Goal: Task Accomplishment & Management: Use online tool/utility

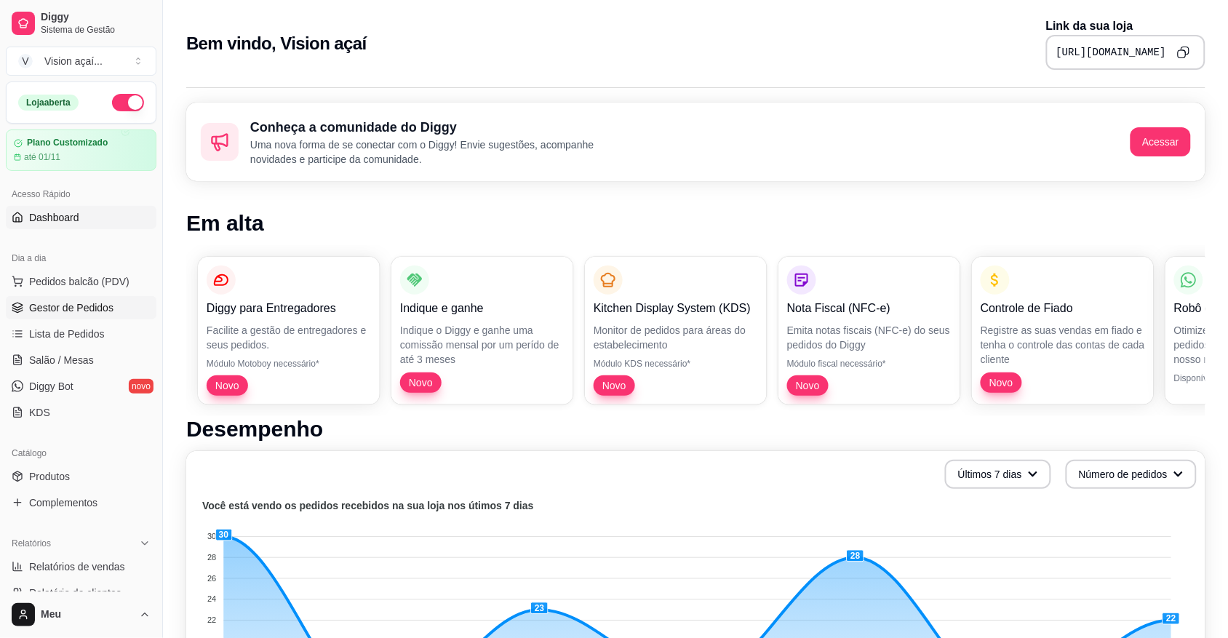
click at [100, 314] on span "Gestor de Pedidos" at bounding box center [71, 308] width 84 height 15
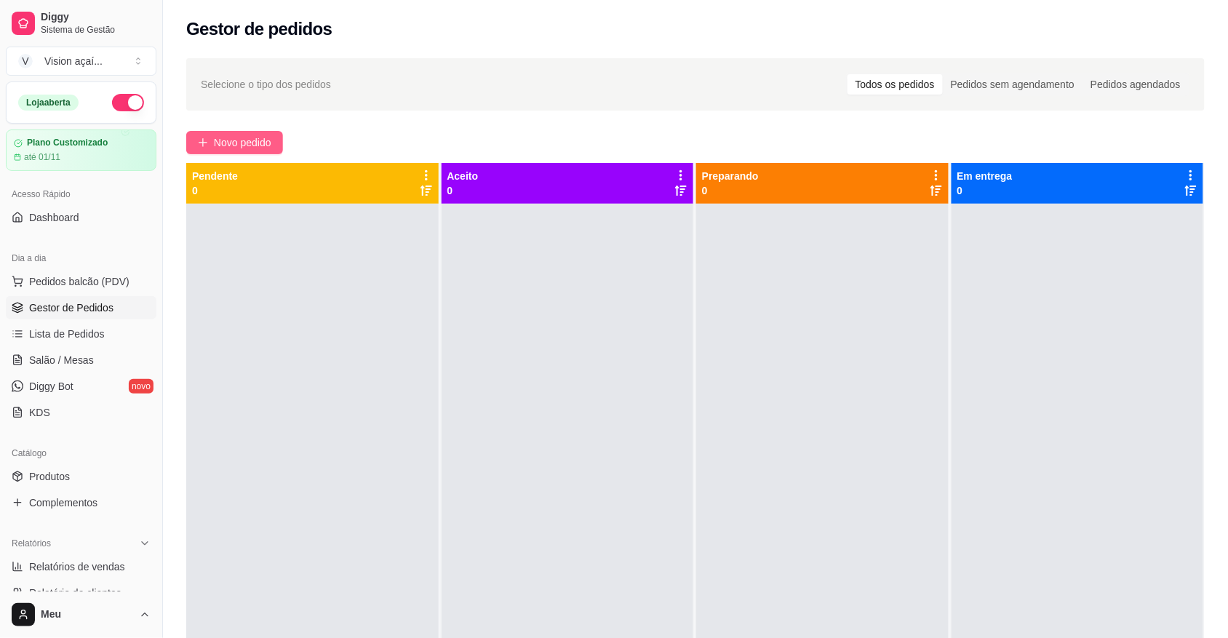
click at [224, 148] on span "Novo pedido" at bounding box center [242, 143] width 57 height 16
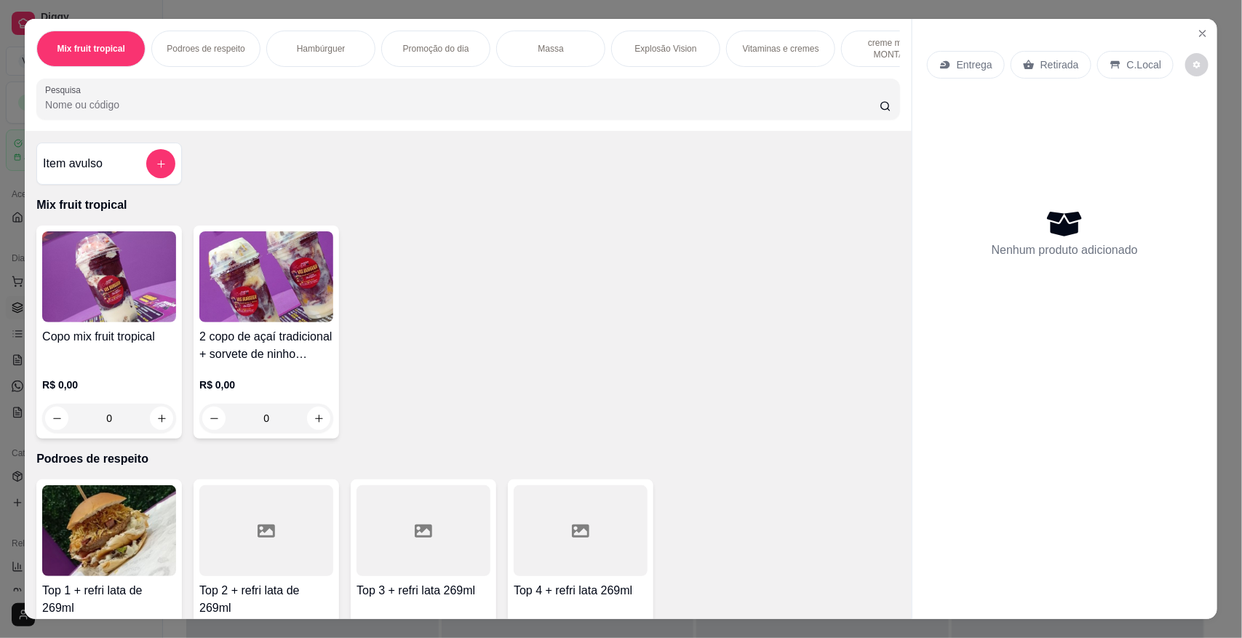
click at [750, 55] on p "Vitaminas e cremes" at bounding box center [781, 49] width 76 height 12
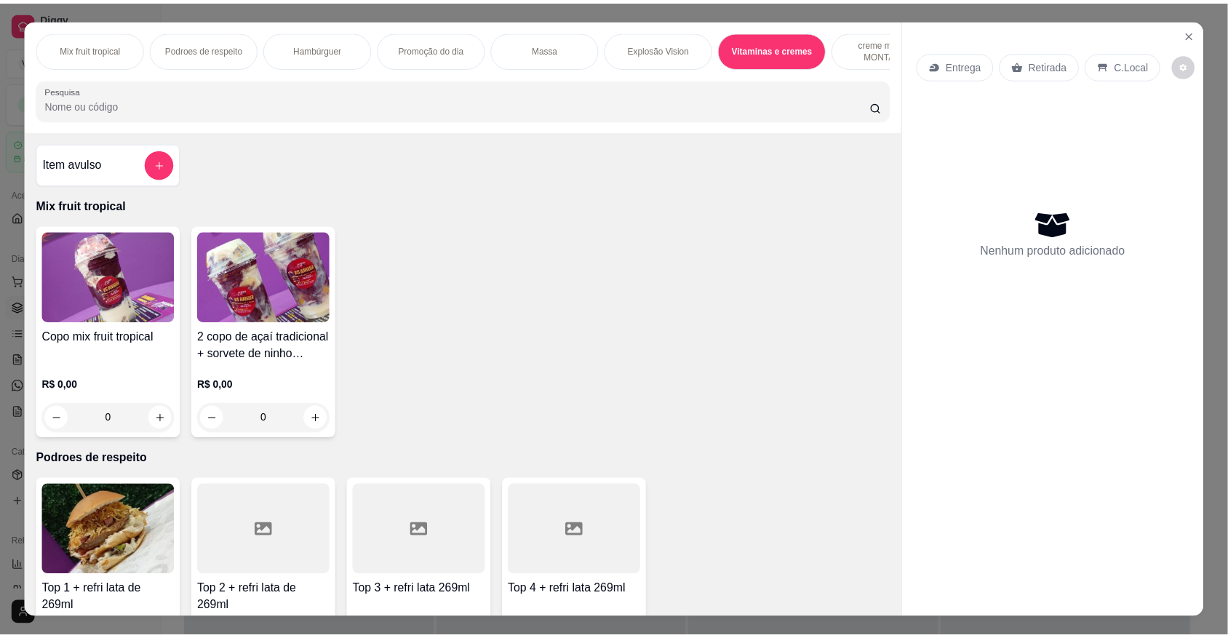
scroll to position [27, 0]
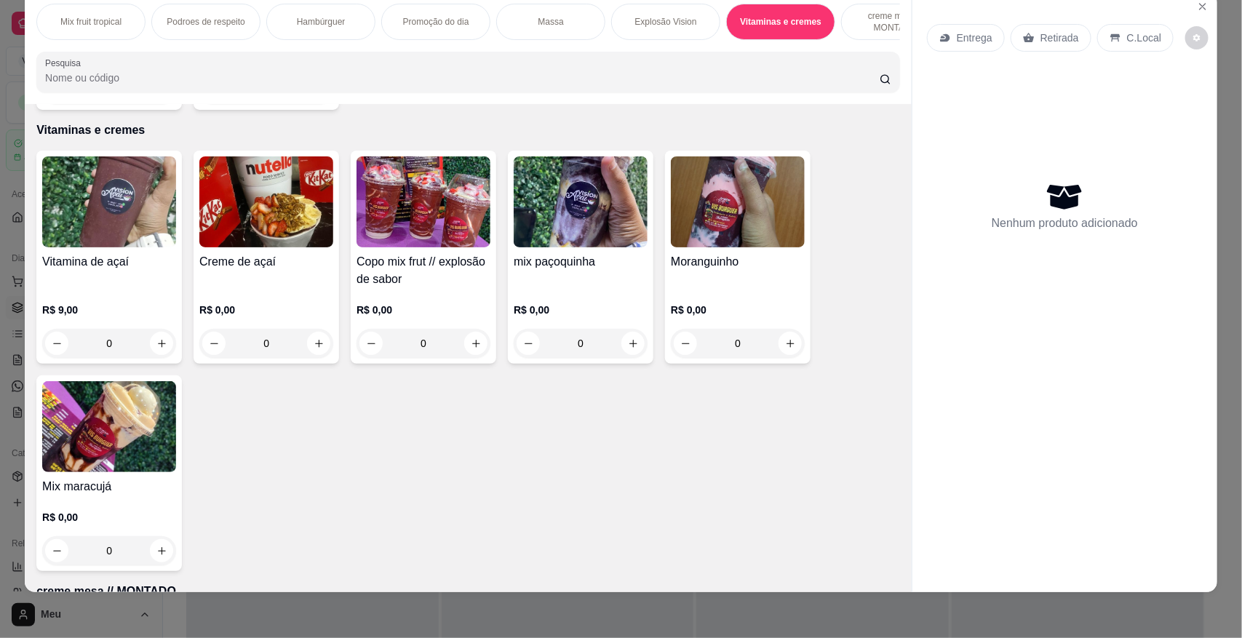
click at [124, 223] on img at bounding box center [109, 201] width 134 height 91
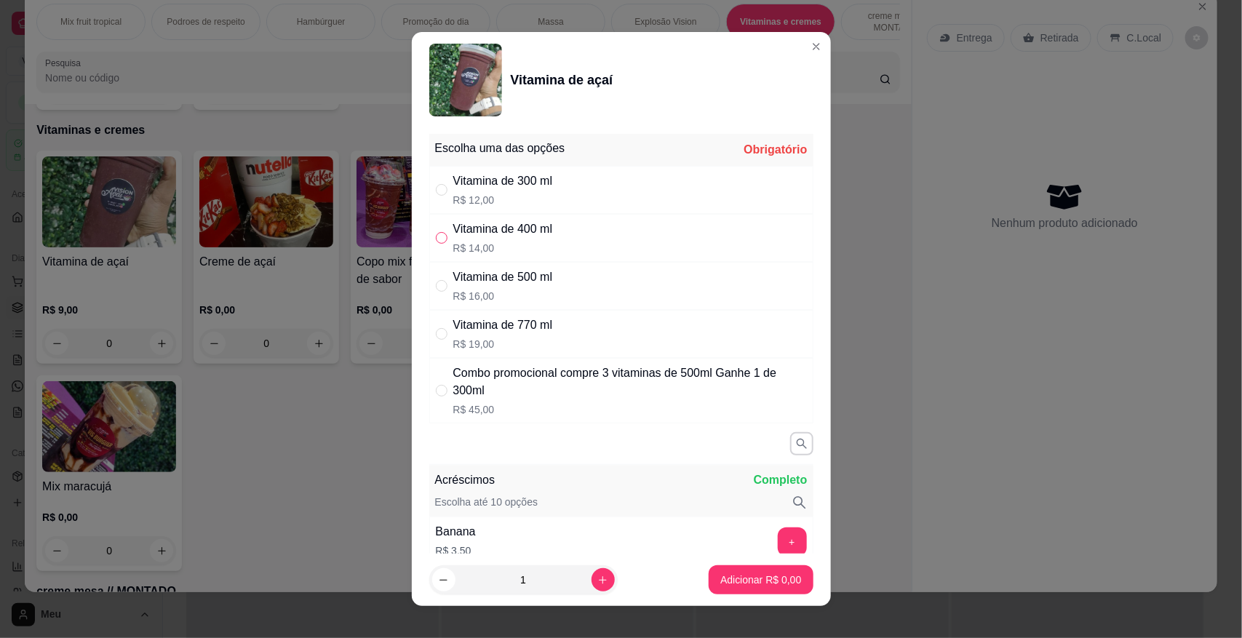
click at [439, 234] on input "" at bounding box center [442, 238] width 12 height 12
radio input "true"
click at [592, 588] on button "increase-product-quantity" at bounding box center [603, 579] width 23 height 23
type input "2"
click at [732, 580] on p "Adicionar R$ 28,00" at bounding box center [758, 580] width 87 height 15
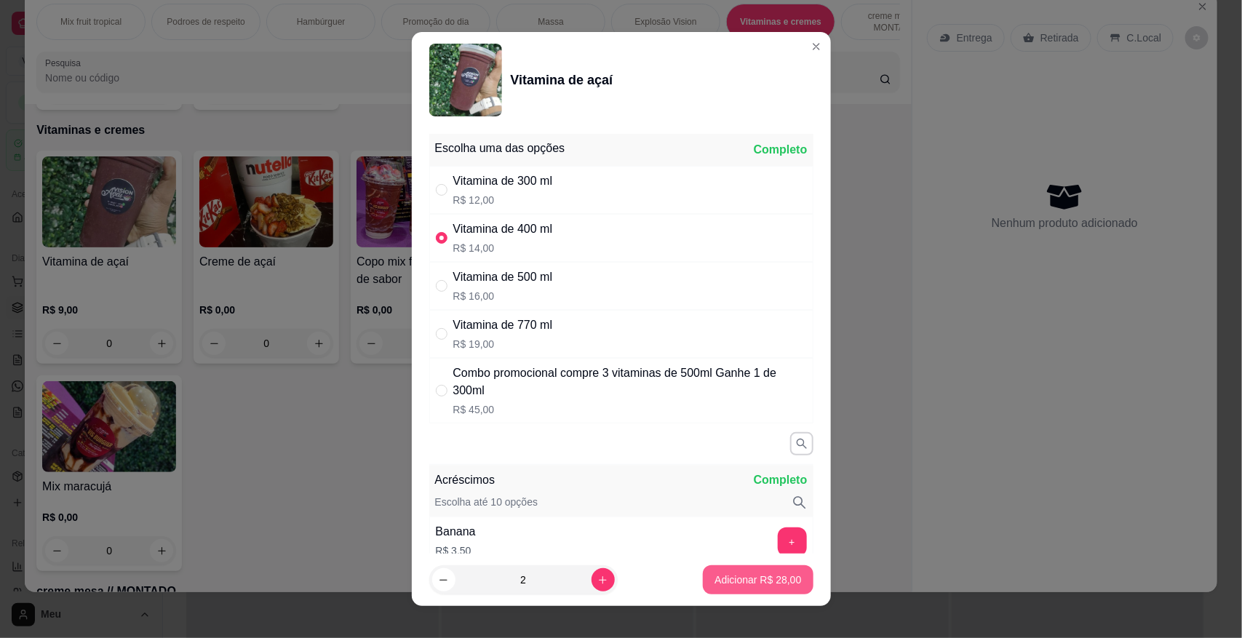
type input "2"
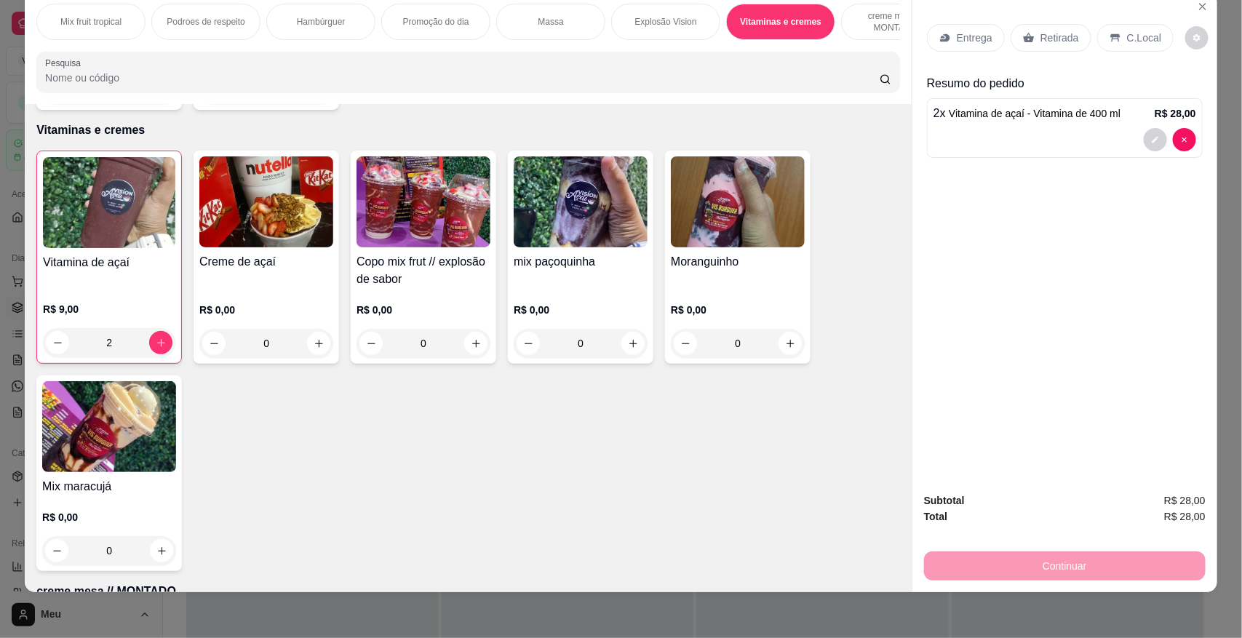
click at [1052, 28] on div "Retirada" at bounding box center [1051, 38] width 81 height 28
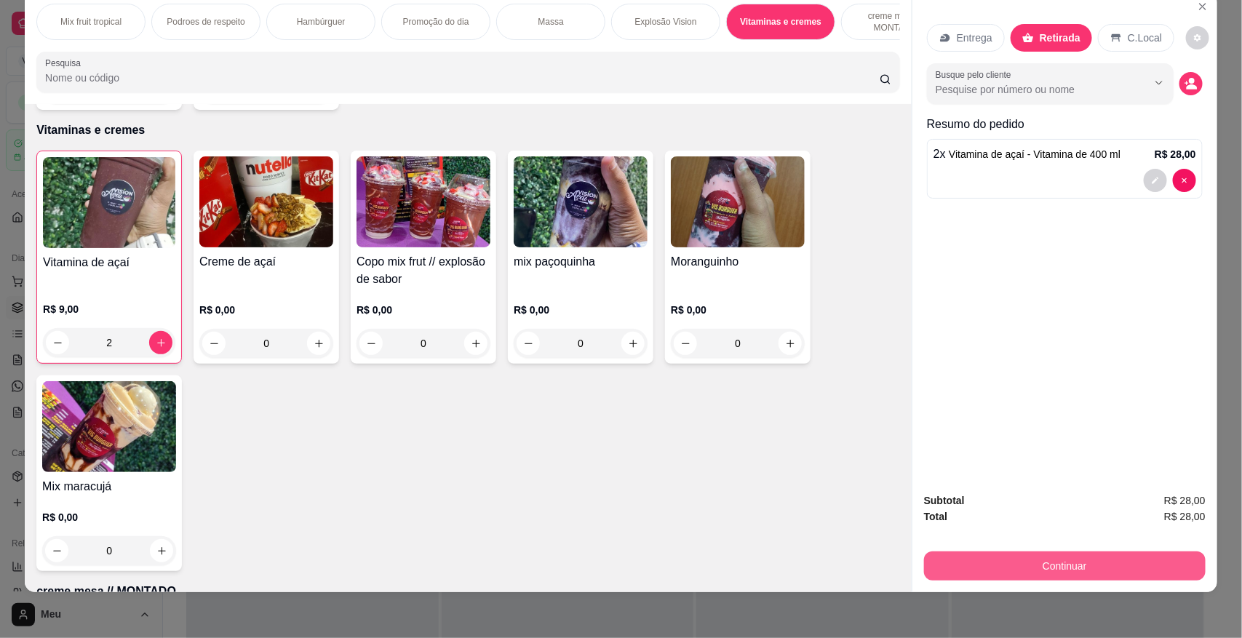
click at [1020, 577] on button "Continuar" at bounding box center [1065, 566] width 282 height 29
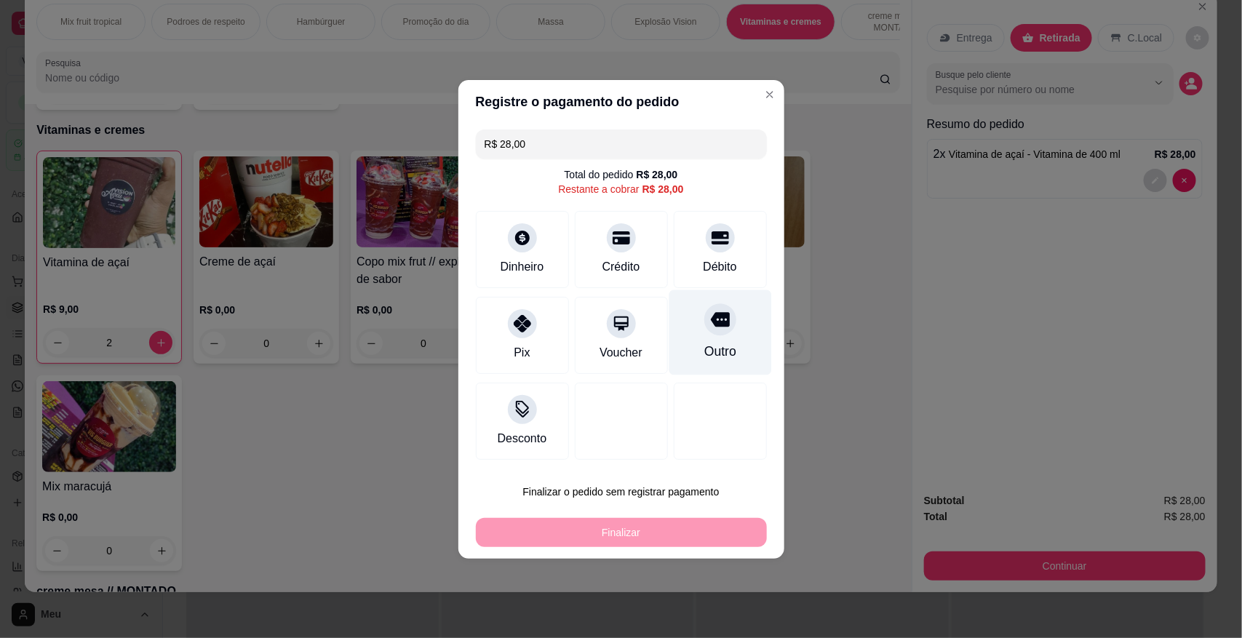
click at [737, 357] on div "Outro" at bounding box center [720, 332] width 103 height 85
type input "R$ 0,00"
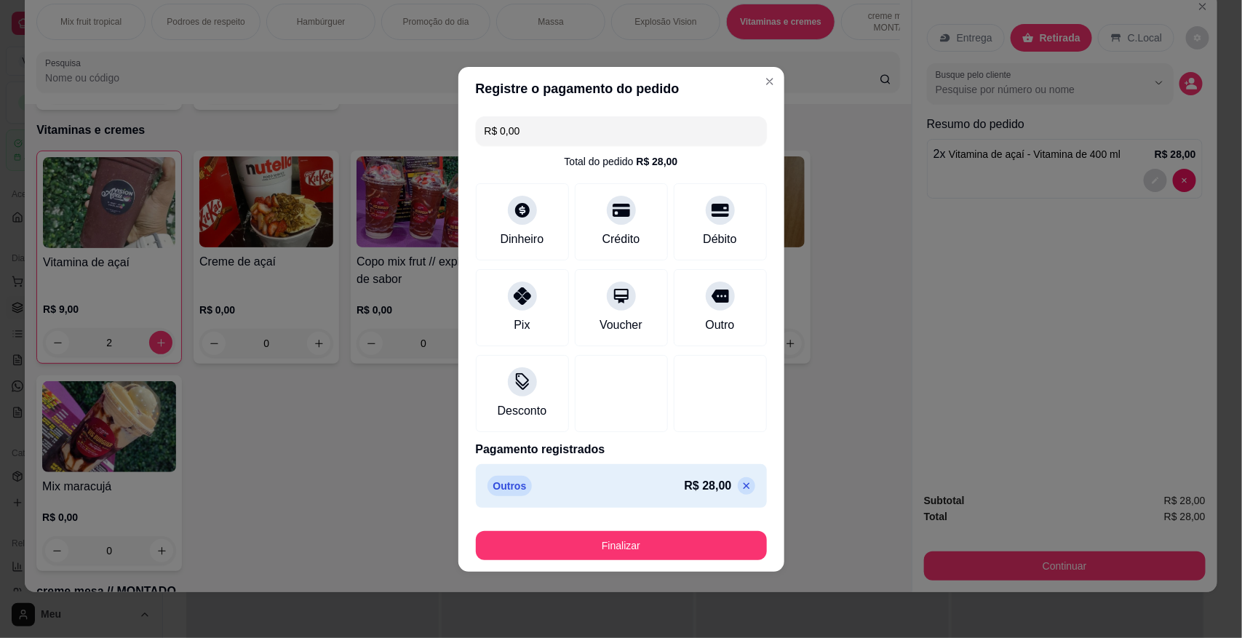
click at [714, 489] on p "R$ 28,00" at bounding box center [708, 485] width 47 height 17
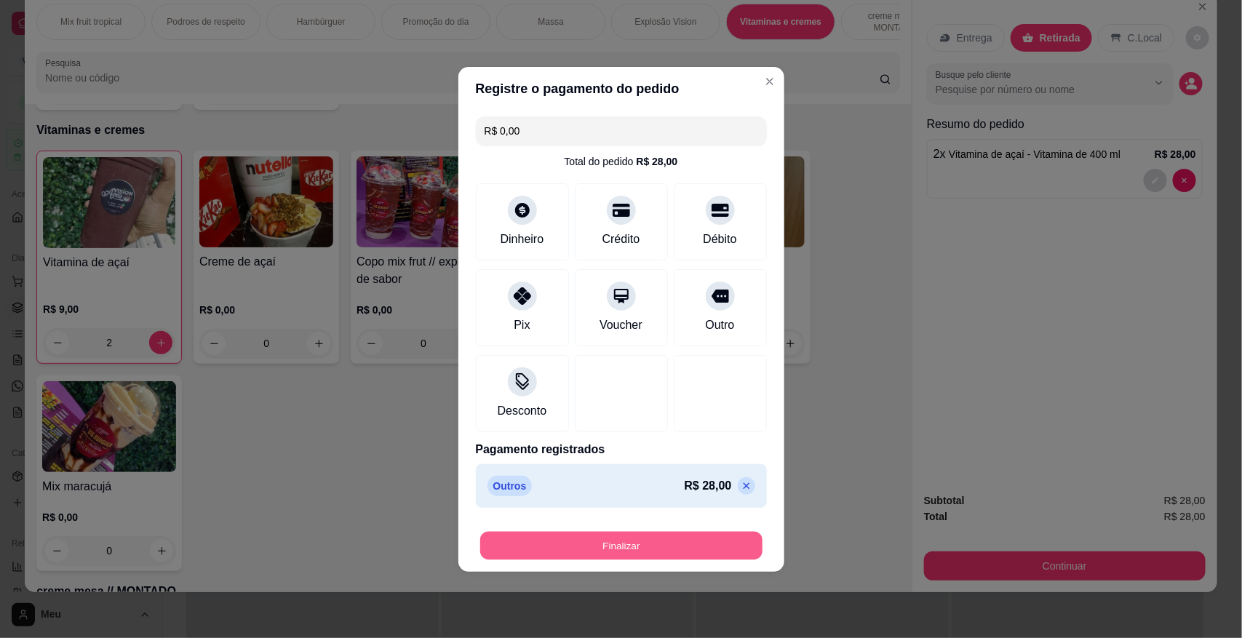
click at [723, 547] on button "Finalizar" at bounding box center [621, 545] width 282 height 28
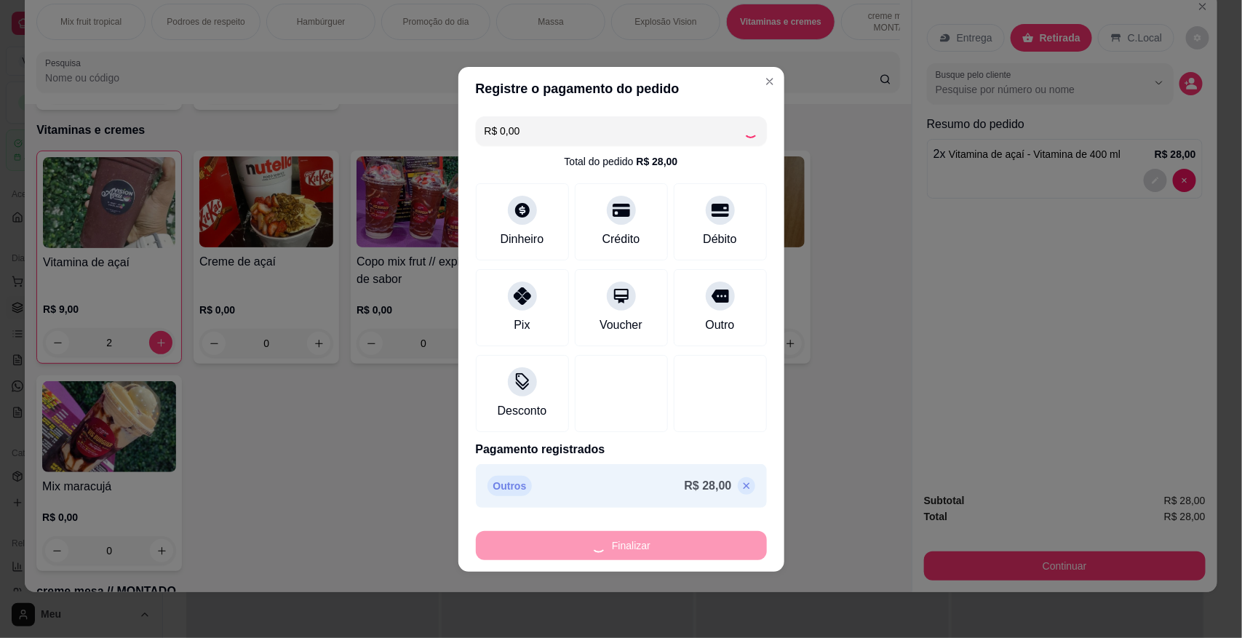
type input "0"
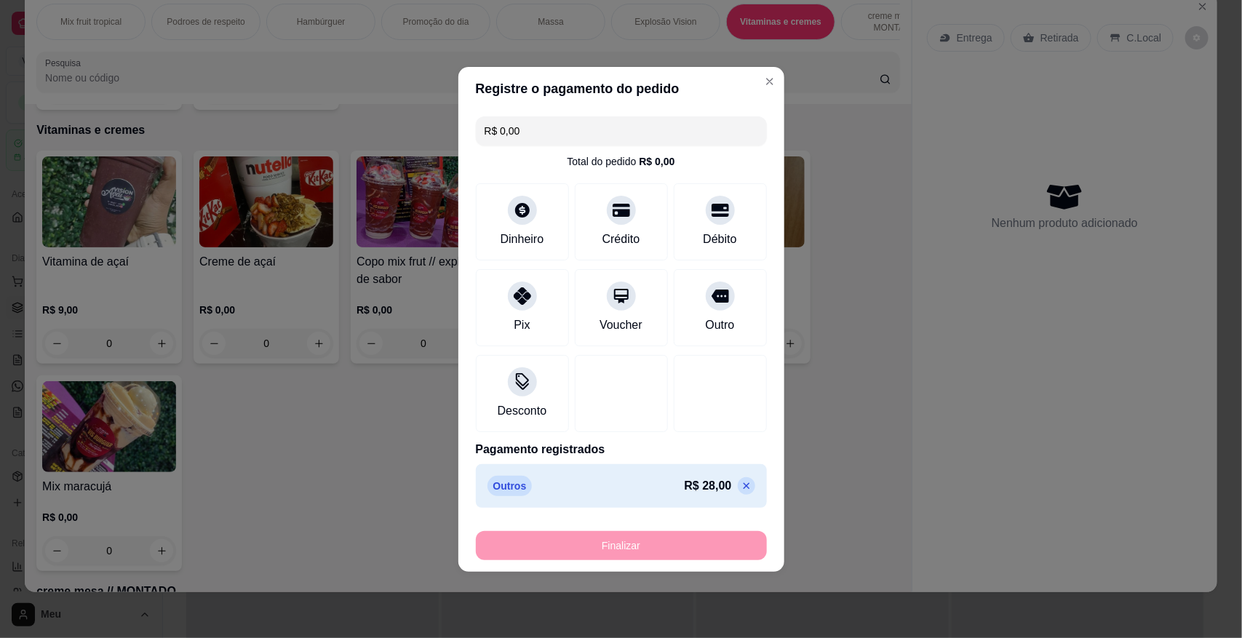
type input "-R$ 28,00"
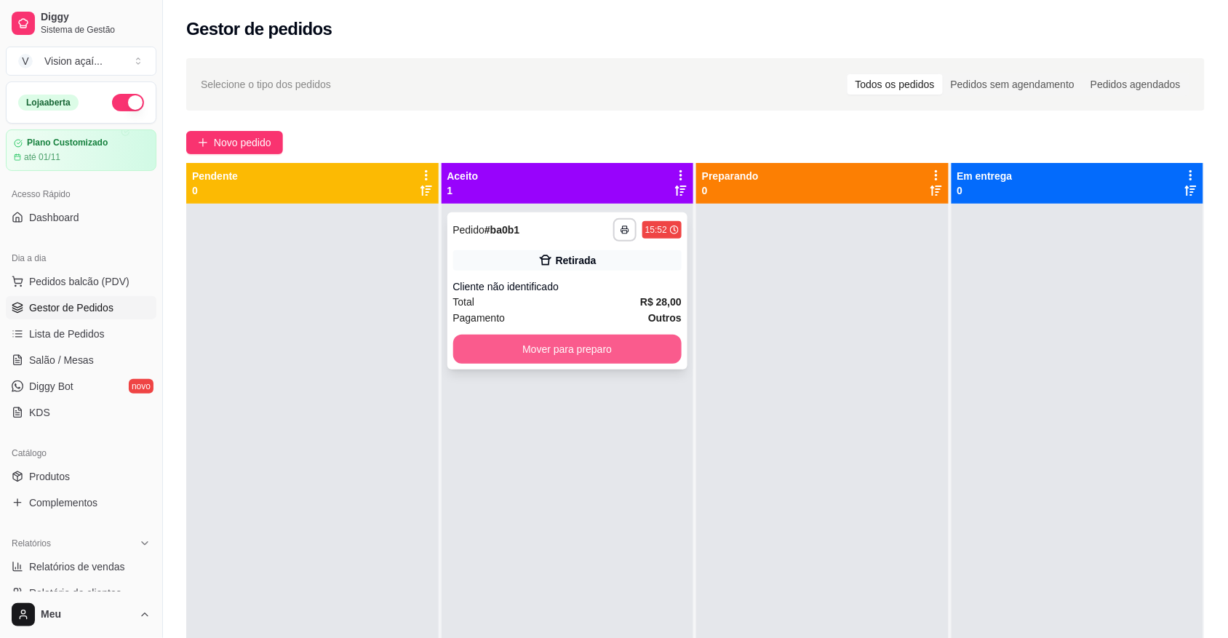
click at [601, 357] on button "Mover para preparo" at bounding box center [567, 349] width 229 height 29
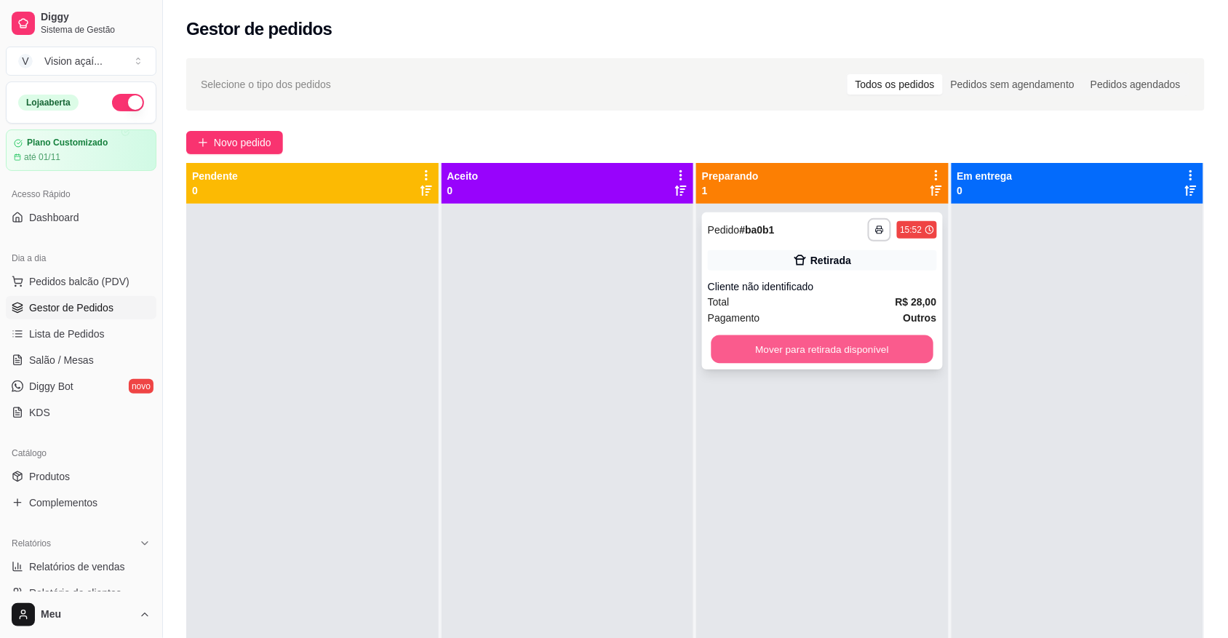
click at [763, 354] on button "Mover para retirada disponível" at bounding box center [823, 349] width 222 height 28
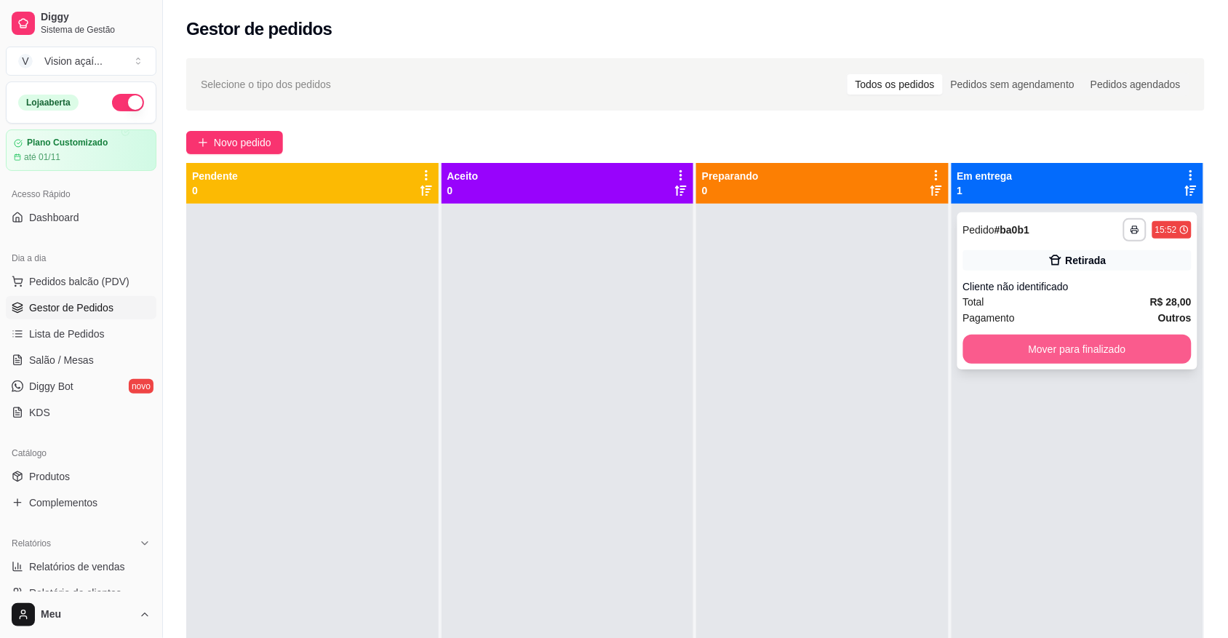
click at [1055, 338] on button "Mover para finalizado" at bounding box center [1078, 349] width 229 height 29
